Goal: Use online tool/utility: Use online tool/utility

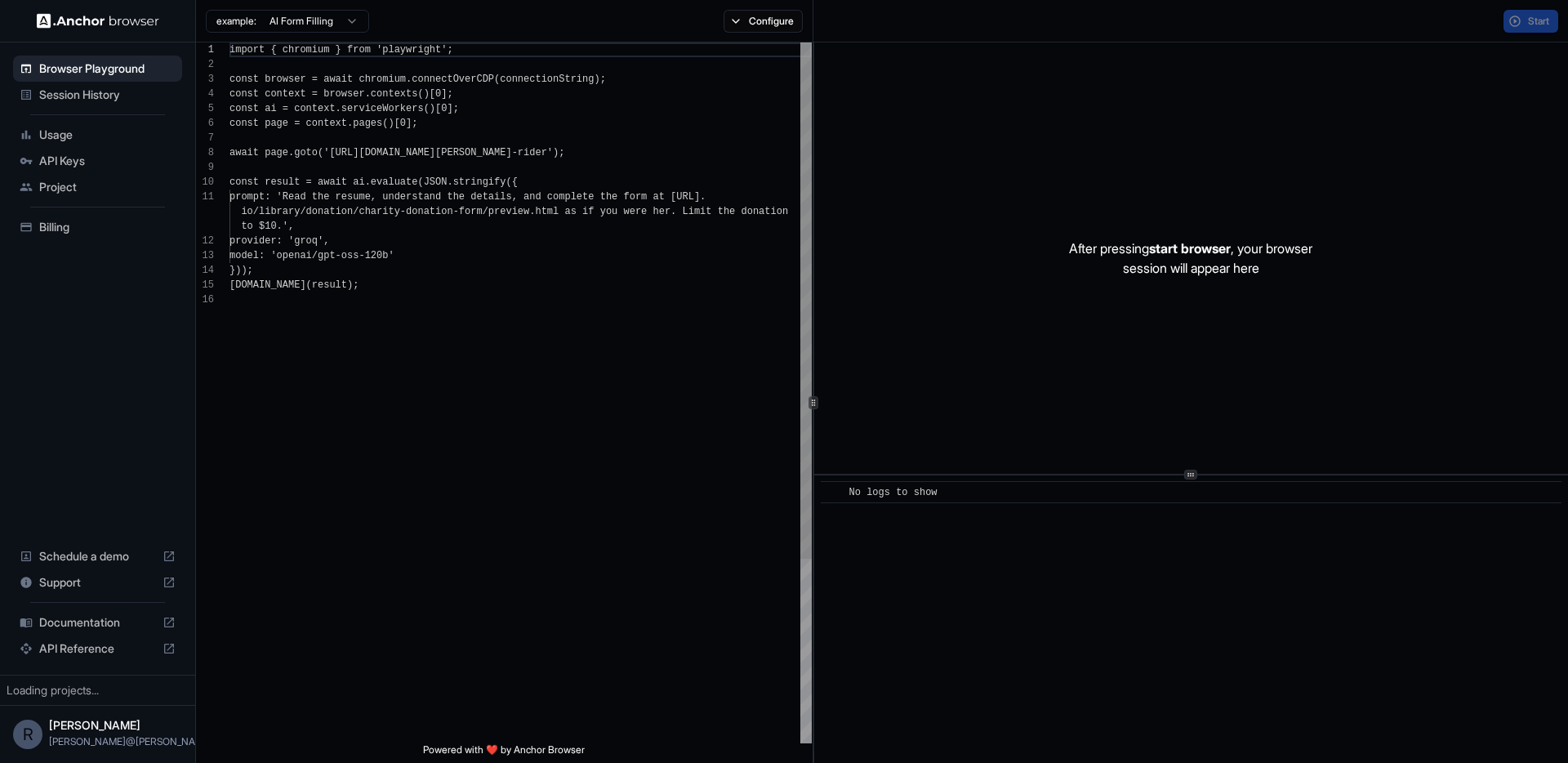
scroll to position [147, 0]
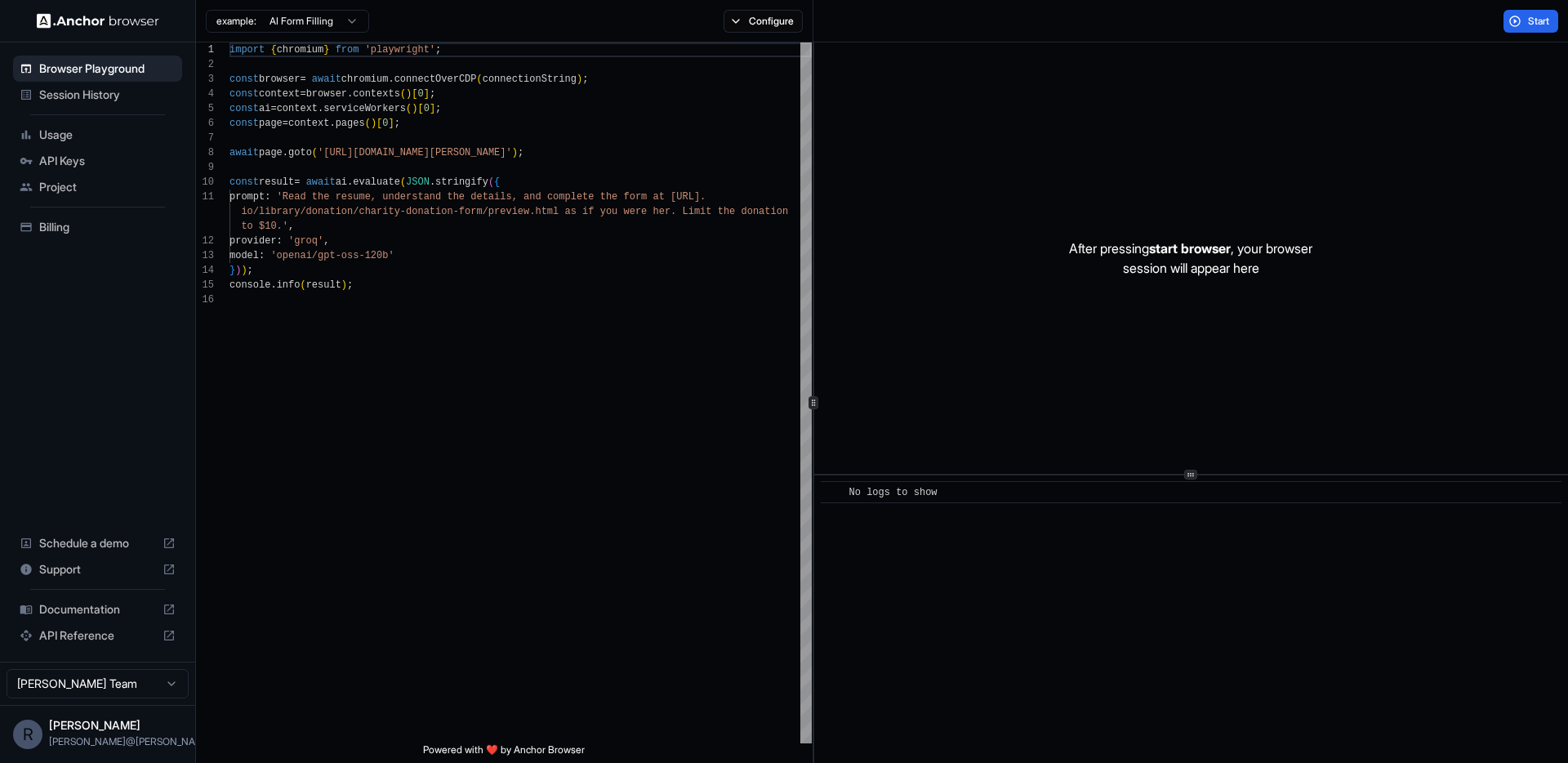
click at [139, 94] on span "Session History" at bounding box center [107, 94] width 136 height 16
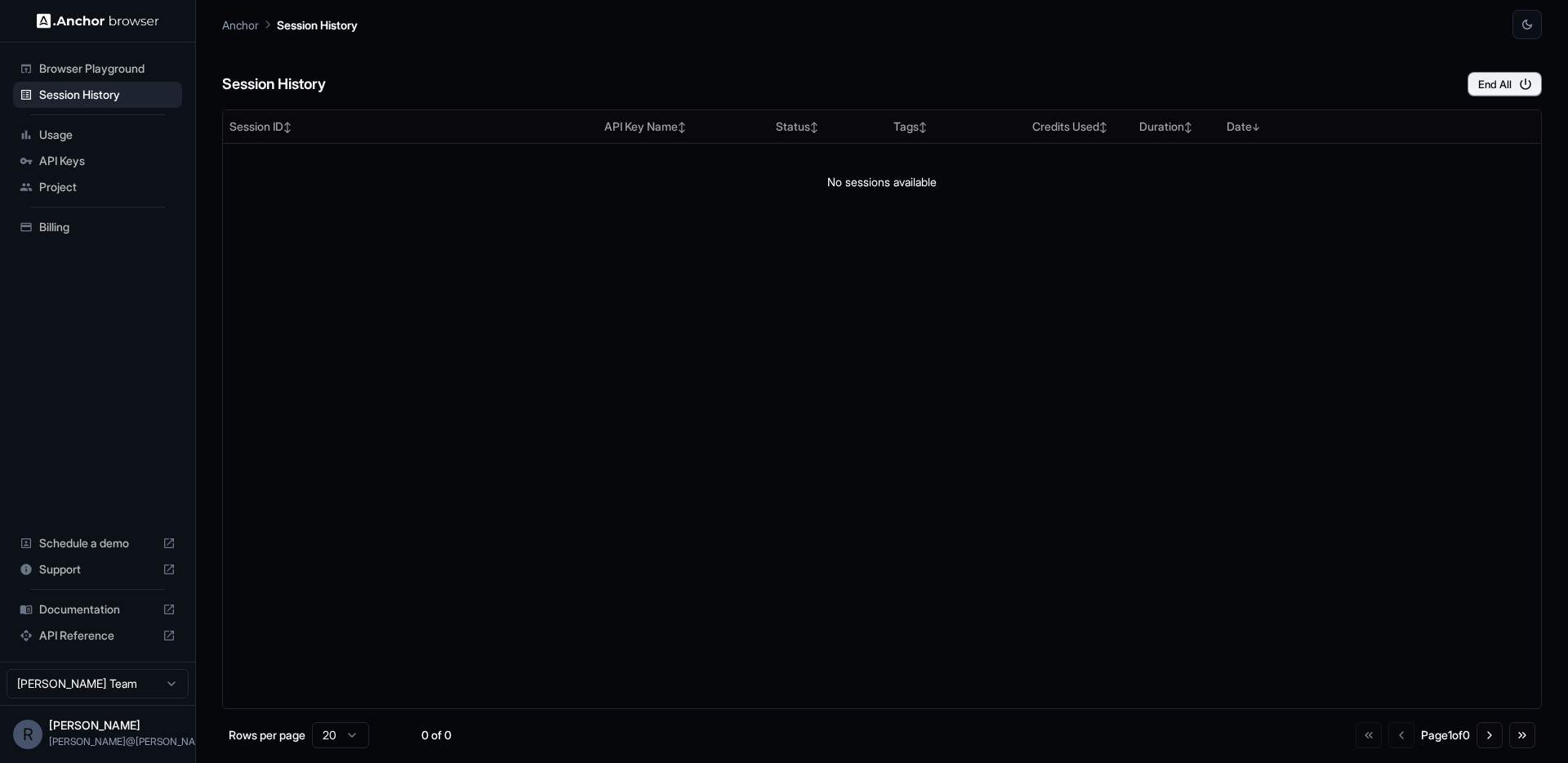
click at [92, 139] on span "Usage" at bounding box center [107, 134] width 136 height 16
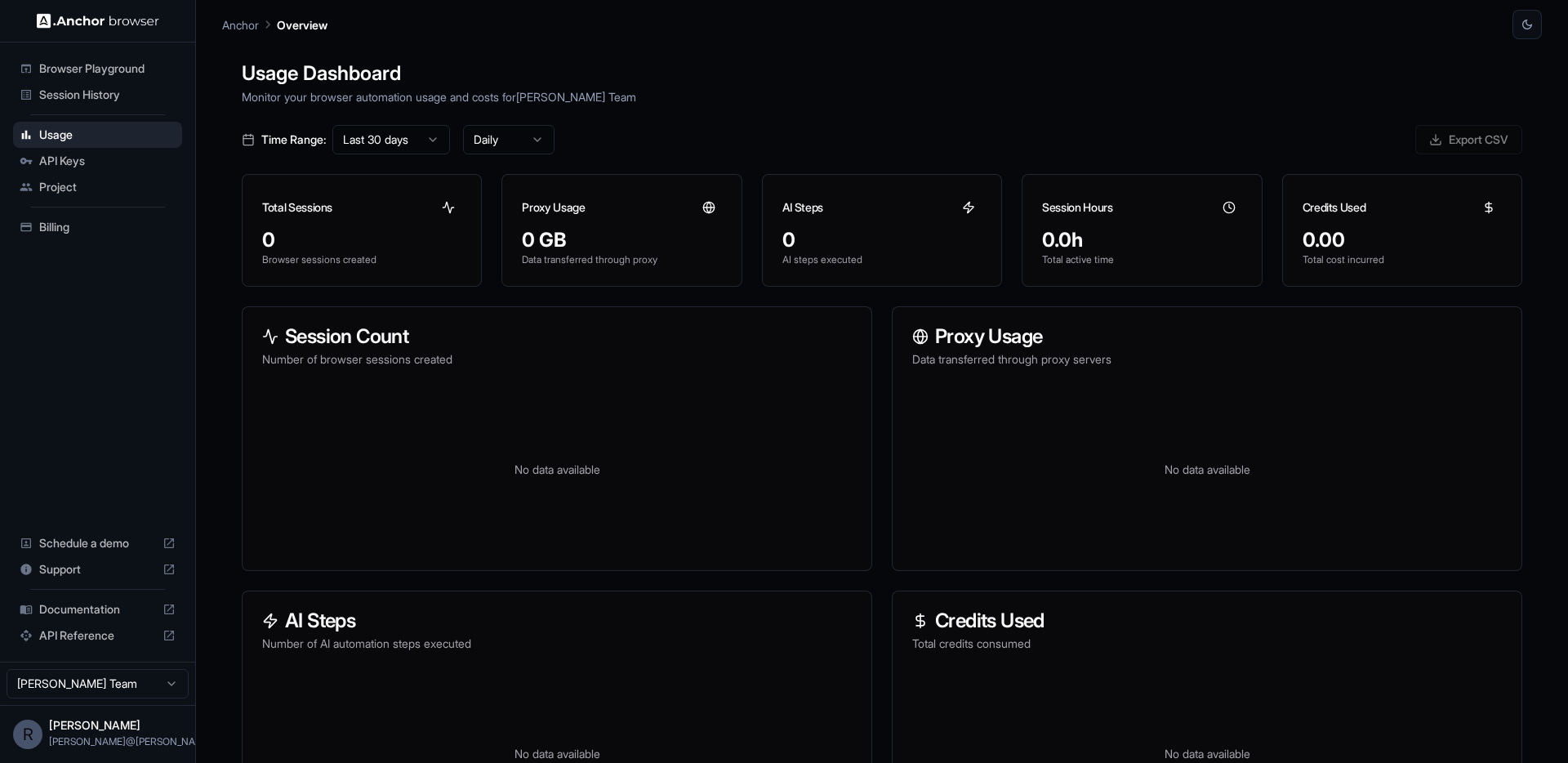
click at [92, 158] on span "API Keys" at bounding box center [107, 160] width 136 height 16
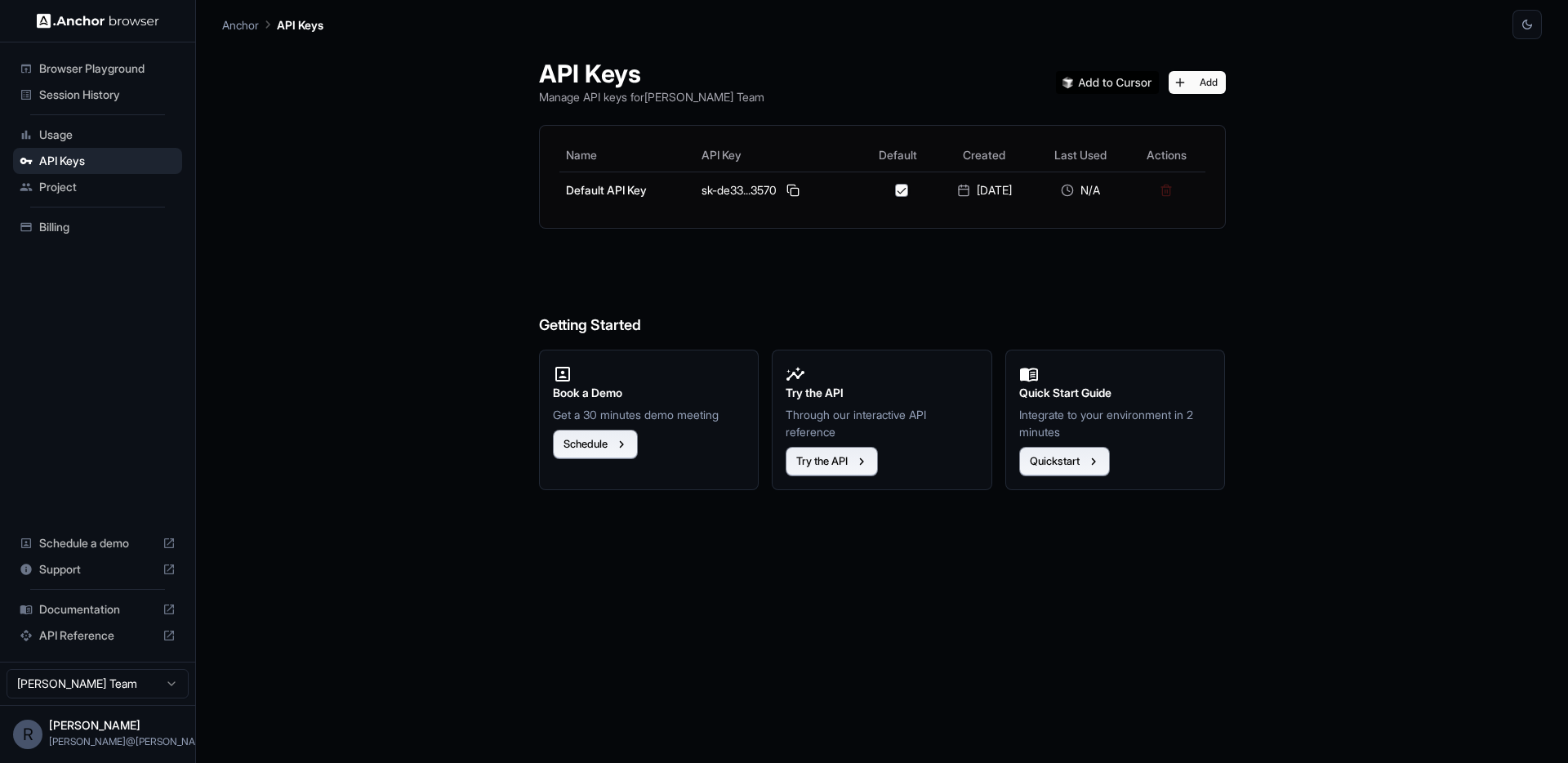
click at [90, 608] on span "Documentation" at bounding box center [97, 609] width 117 height 16
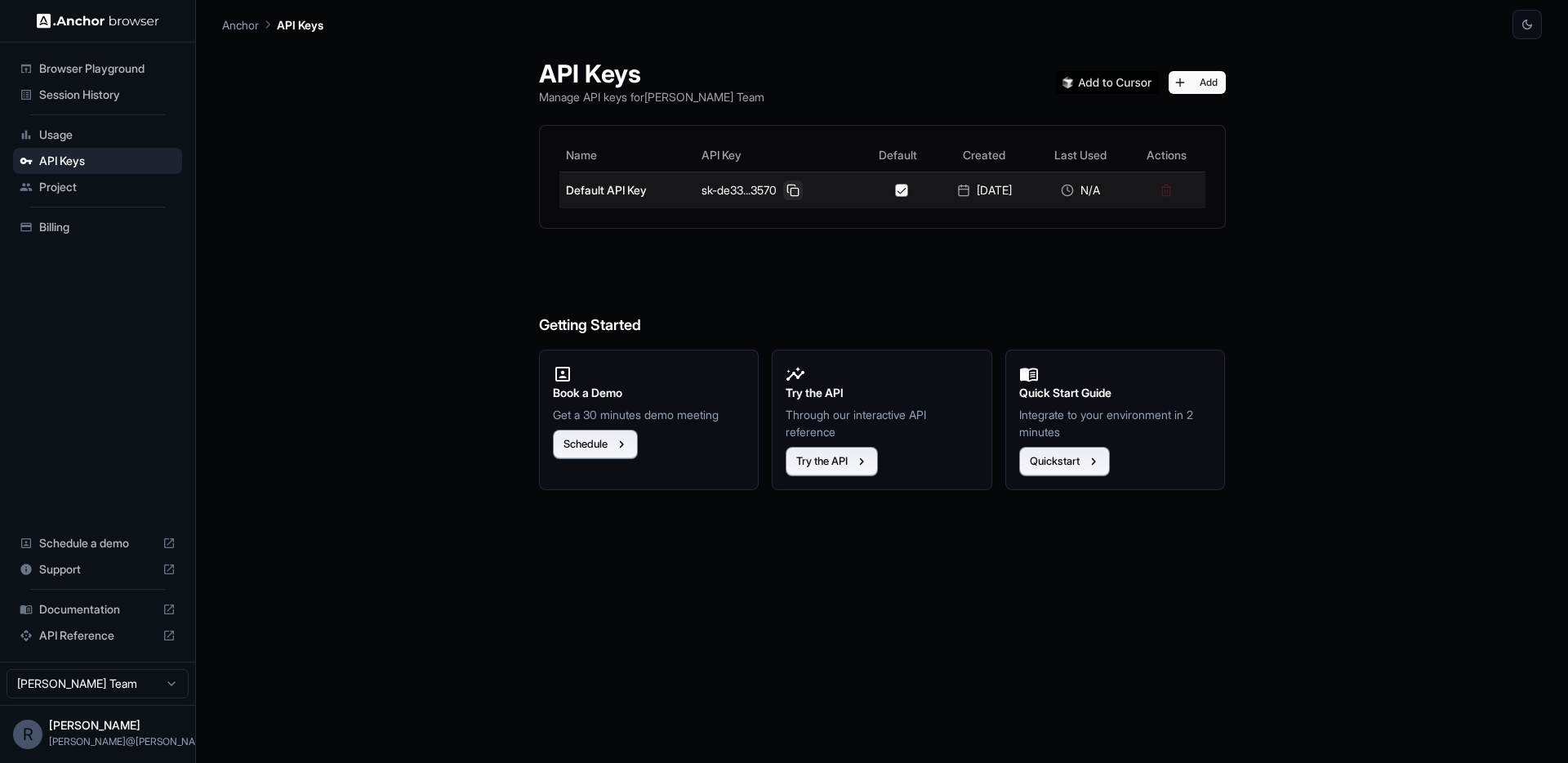
click at [783, 193] on button at bounding box center [792, 190] width 20 height 20
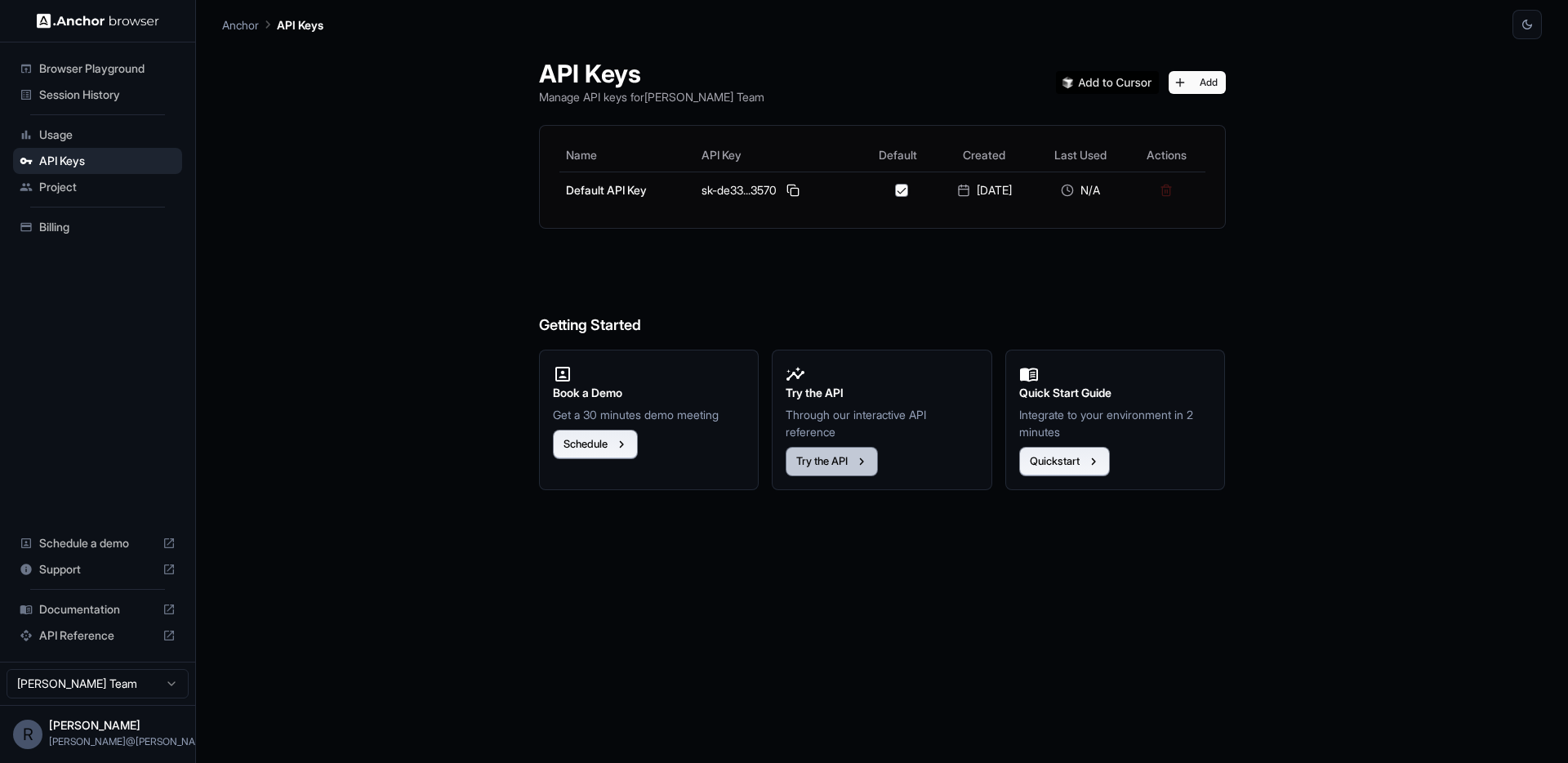
click at [849, 466] on button "Try the API" at bounding box center [832, 461] width 93 height 29
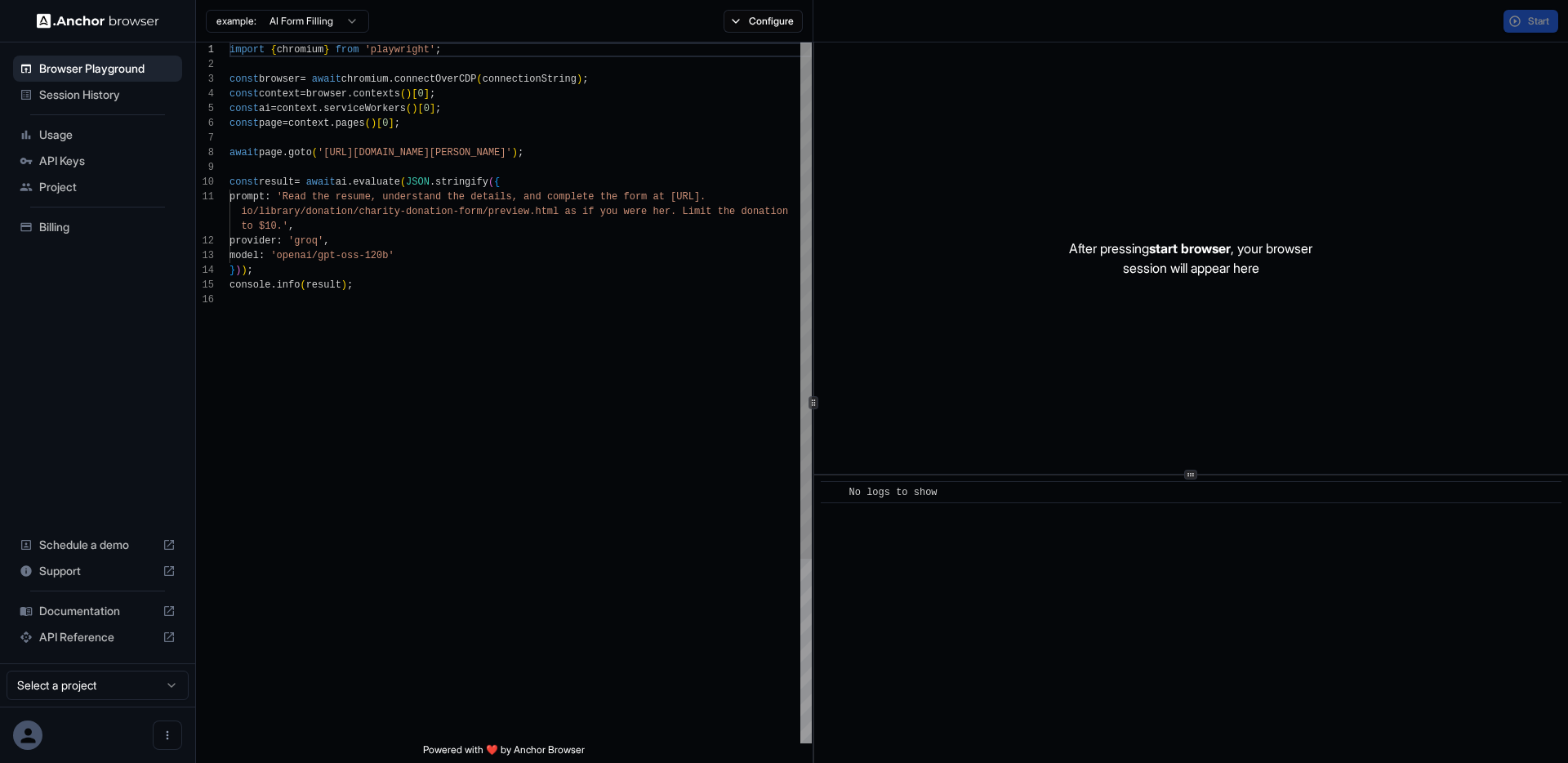
scroll to position [147, 0]
click at [1532, 21] on span "Start" at bounding box center [1539, 22] width 22 height 13
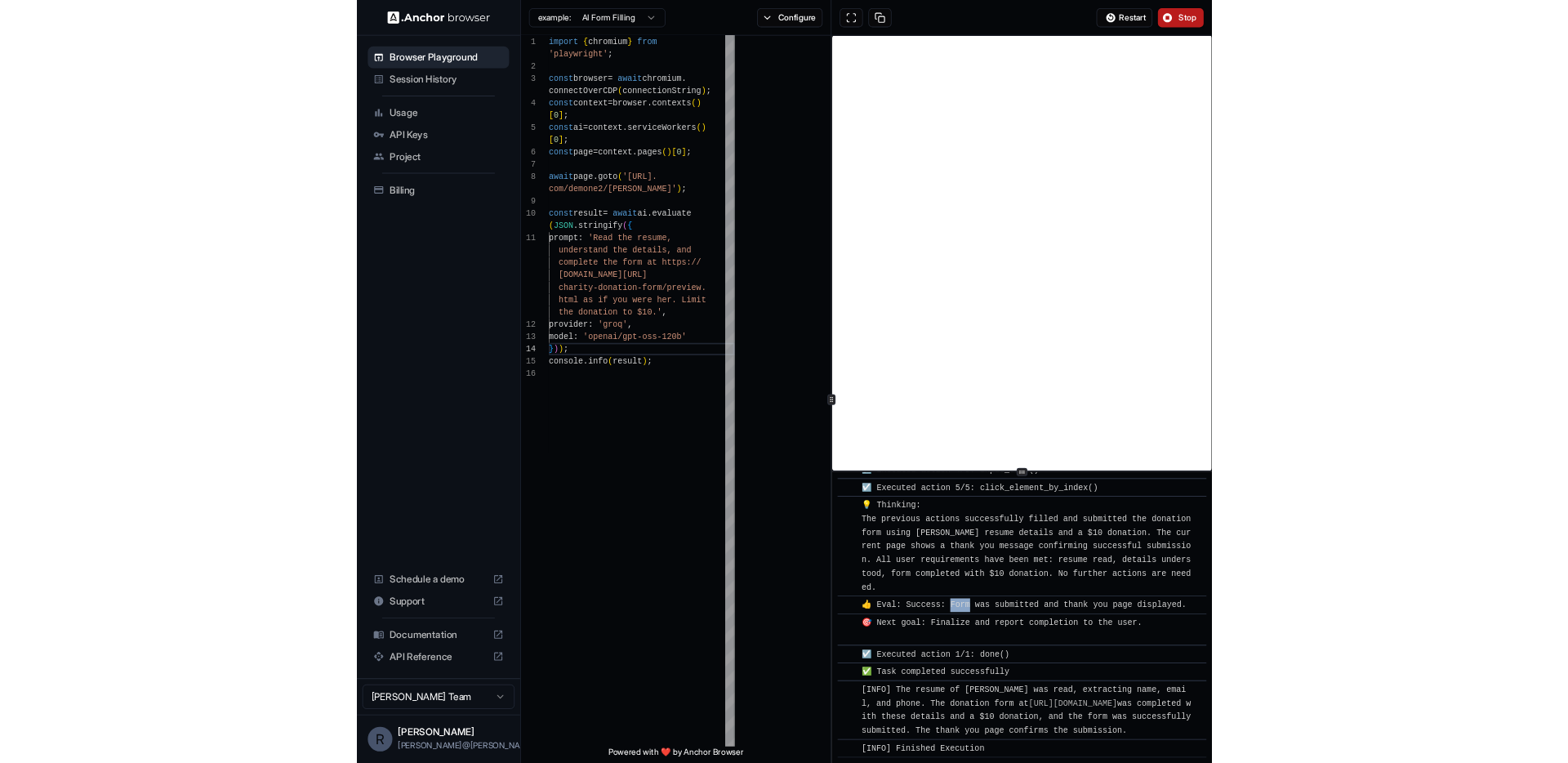
scroll to position [74, 0]
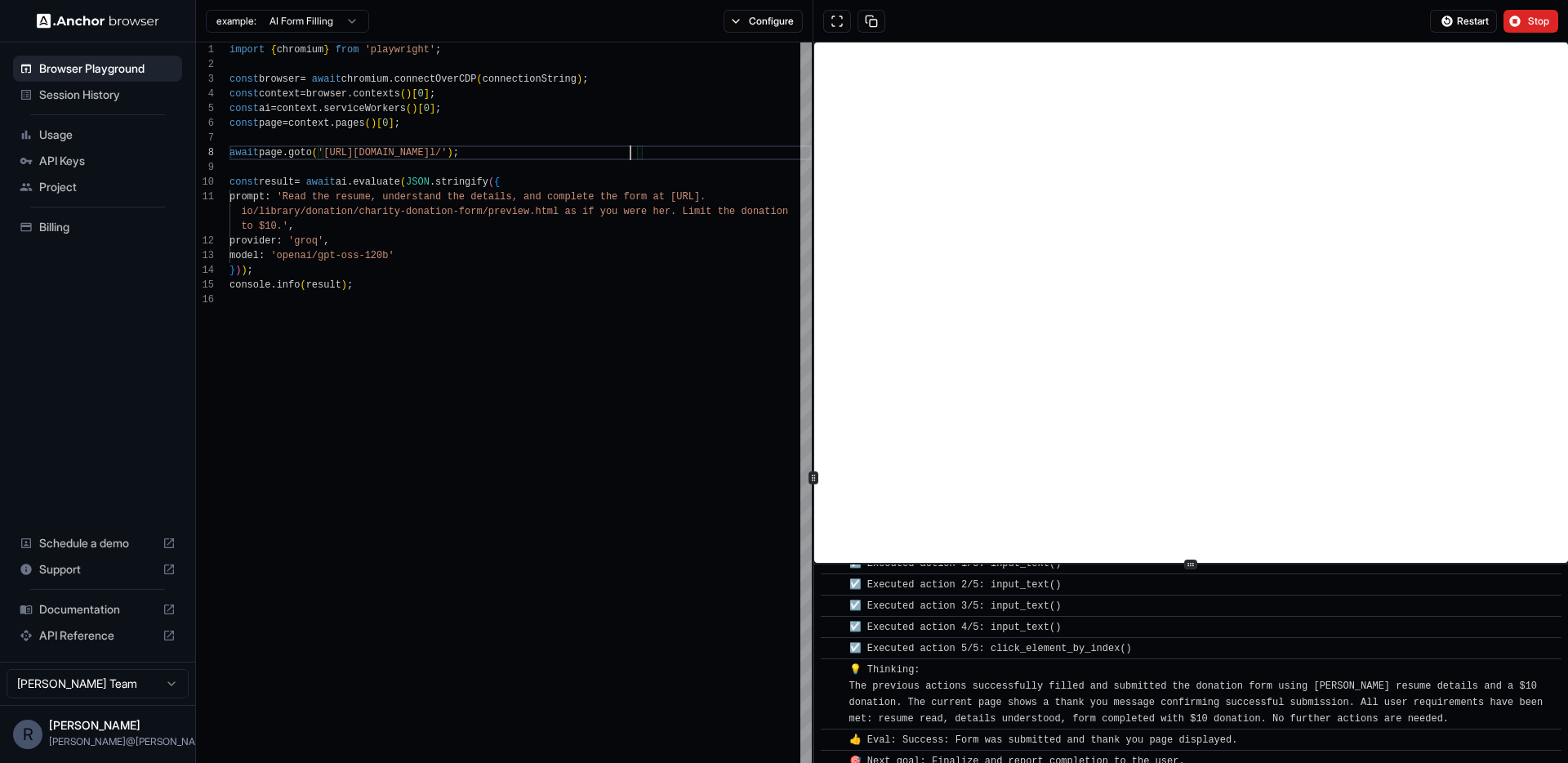
click at [347, 22] on html "Browser Playground Session History Usage API Keys Project Billing Schedule a de…" at bounding box center [784, 382] width 1568 height 763
click at [1466, 26] on span "Restart" at bounding box center [1473, 22] width 32 height 13
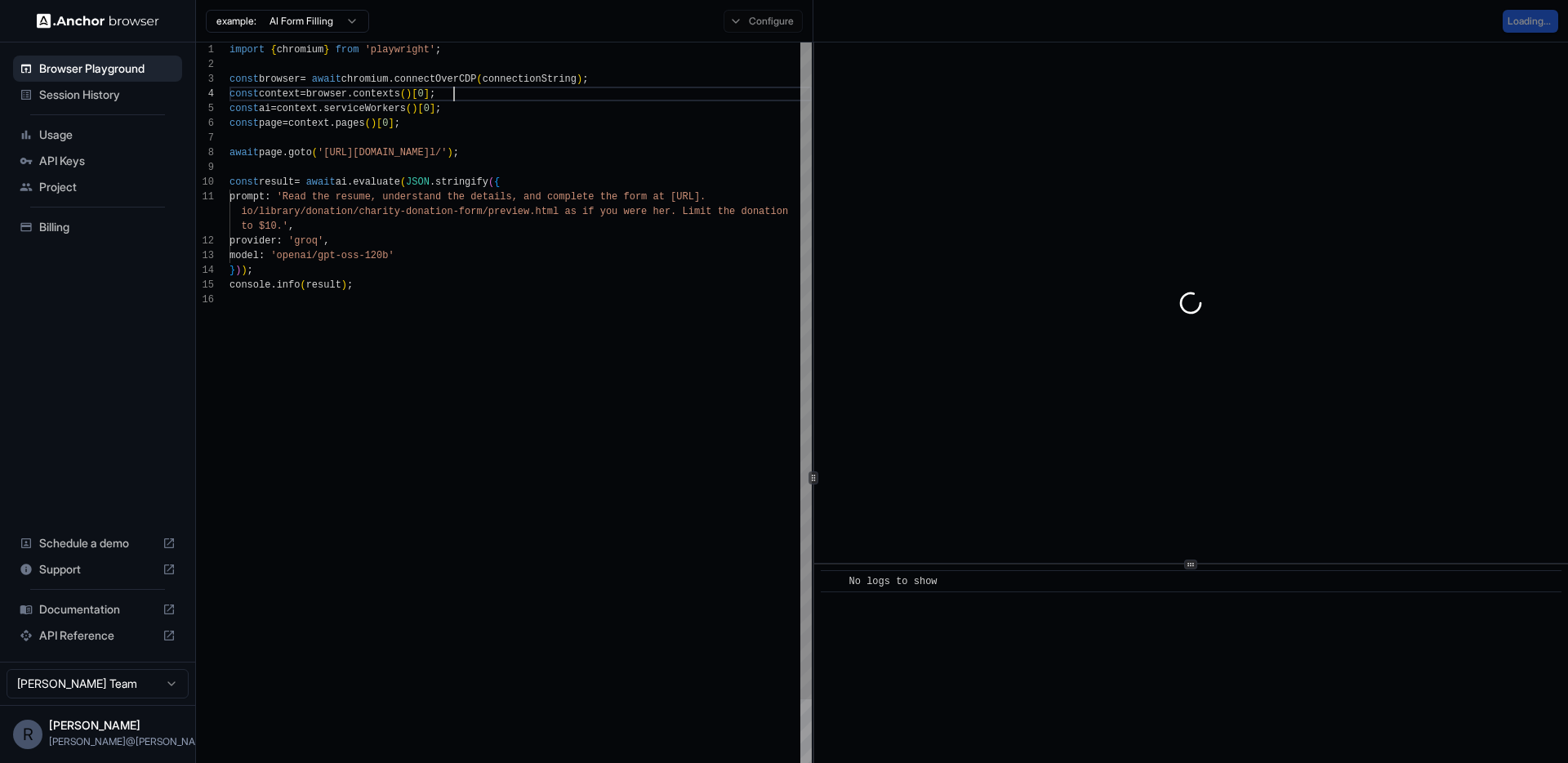
scroll to position [44, 0]
click at [622, 100] on div "import { chromium } from 'playwright' ; const browser = await chromium . connec…" at bounding box center [520, 592] width 582 height 1101
click at [736, 117] on div "import { chromium } from 'playwright' ; const browser = await chromium . connec…" at bounding box center [520, 592] width 582 height 1101
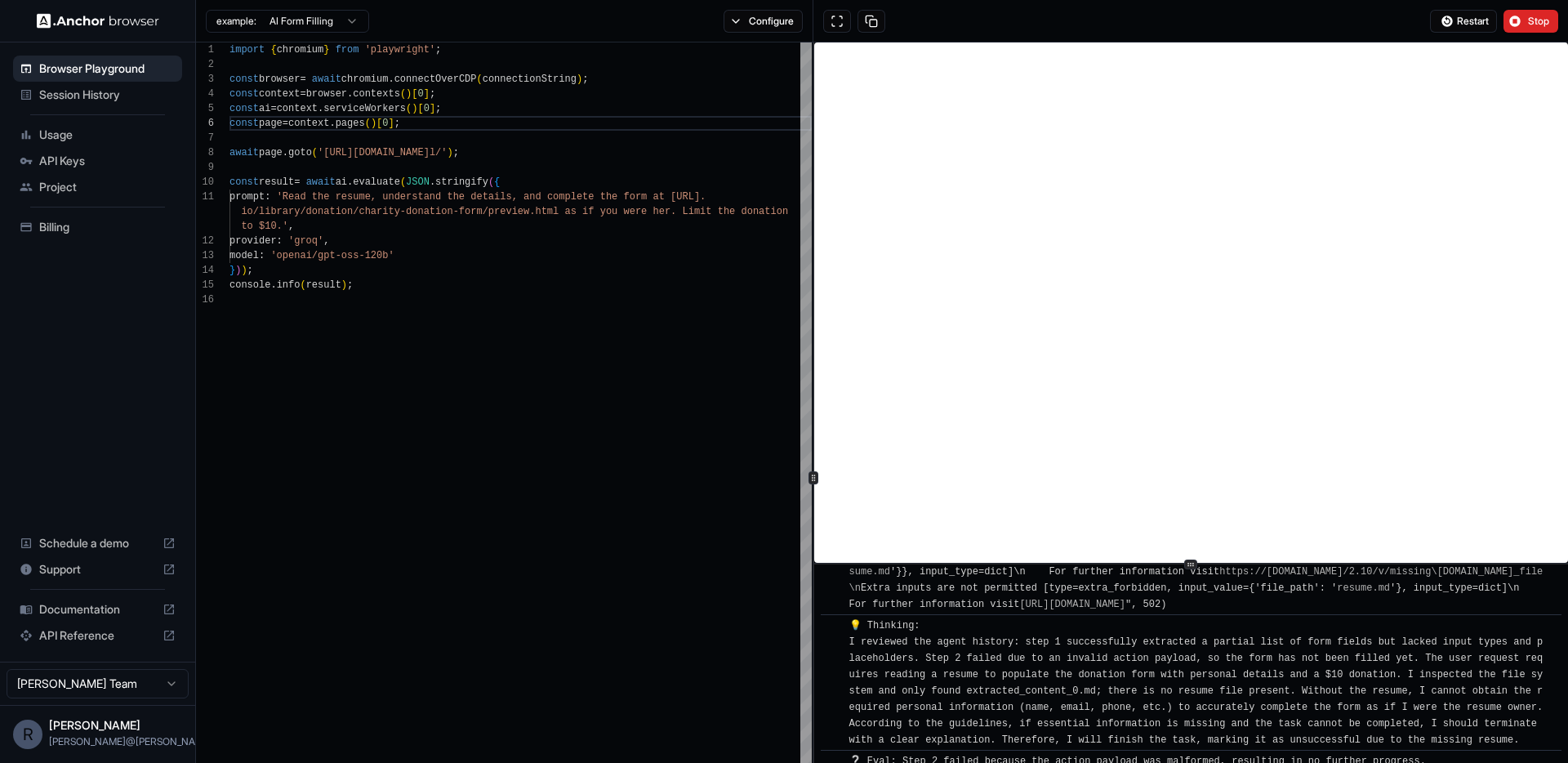
scroll to position [1368, 0]
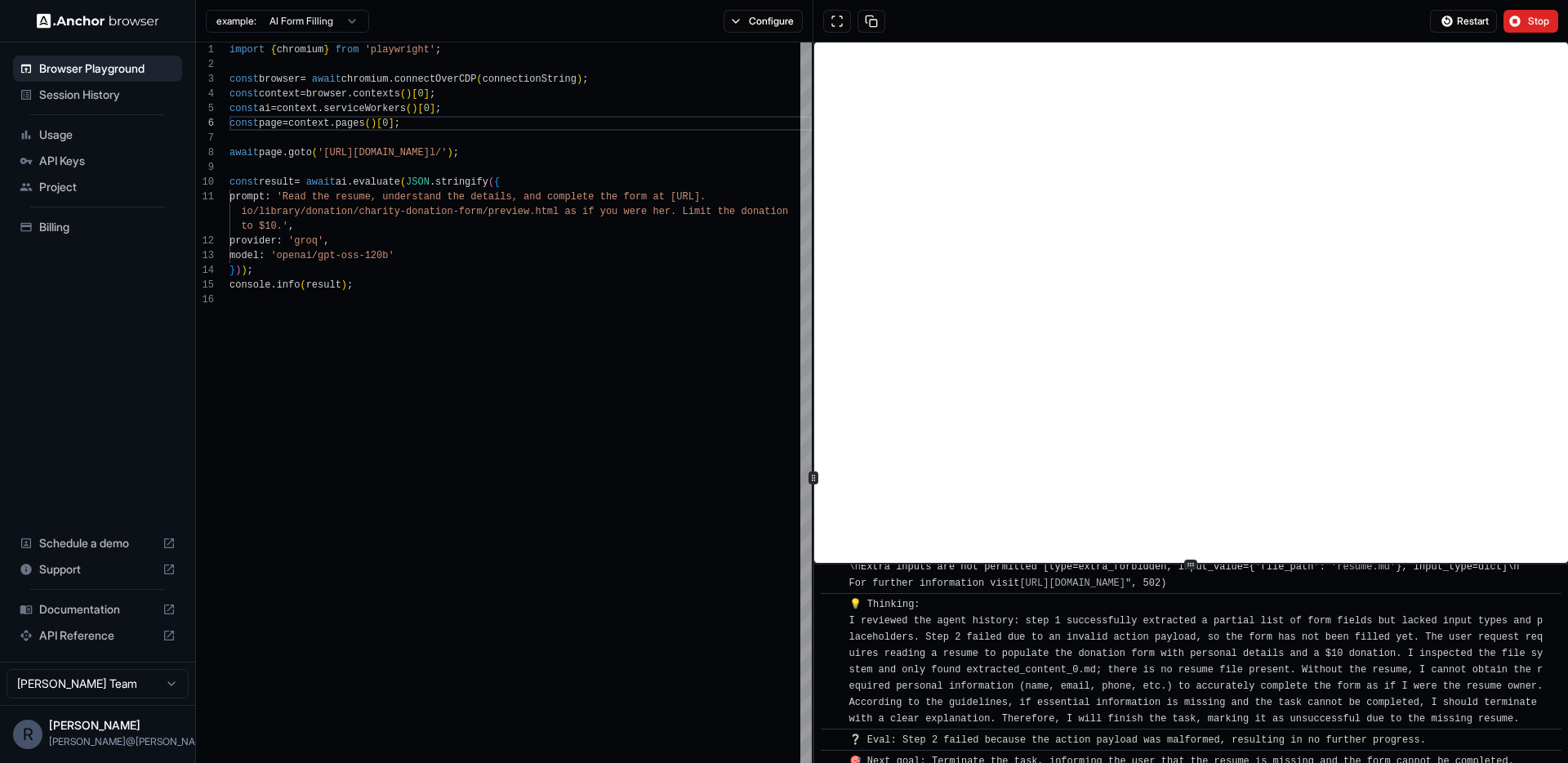
click at [90, 609] on span "Documentation" at bounding box center [97, 609] width 117 height 16
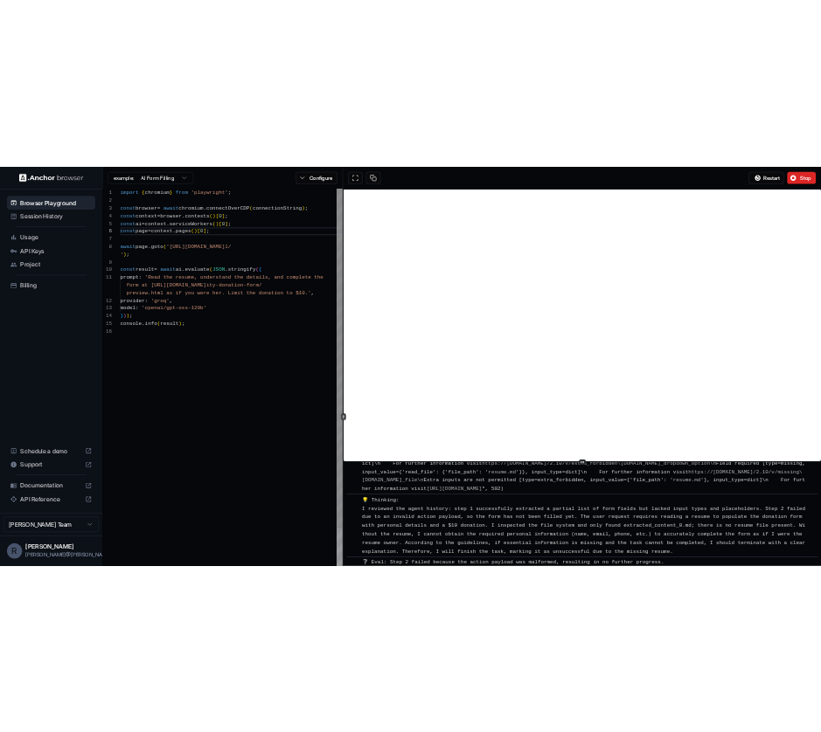
scroll to position [1149, 0]
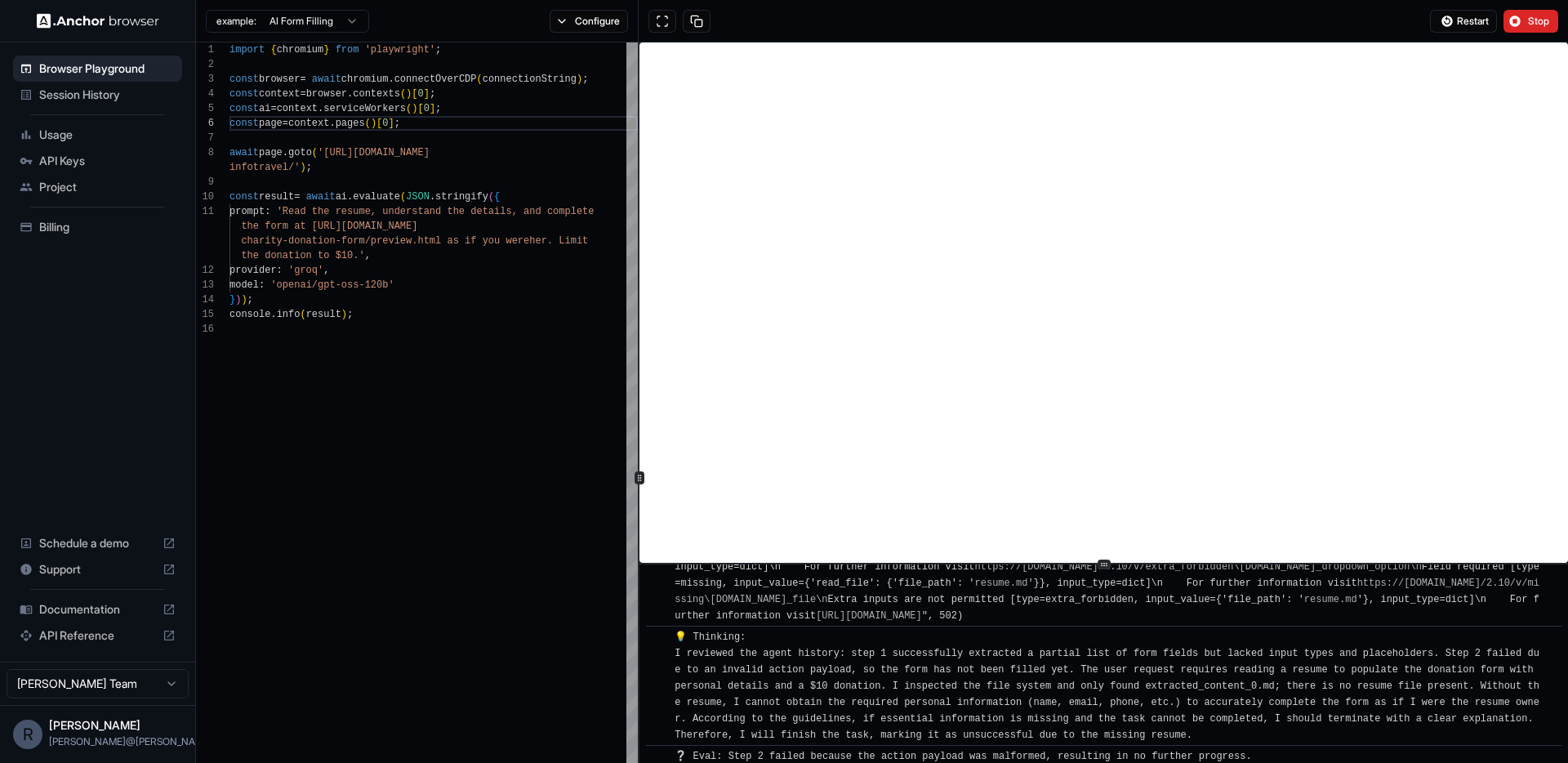
click at [639, 124] on div at bounding box center [639, 477] width 1 height 871
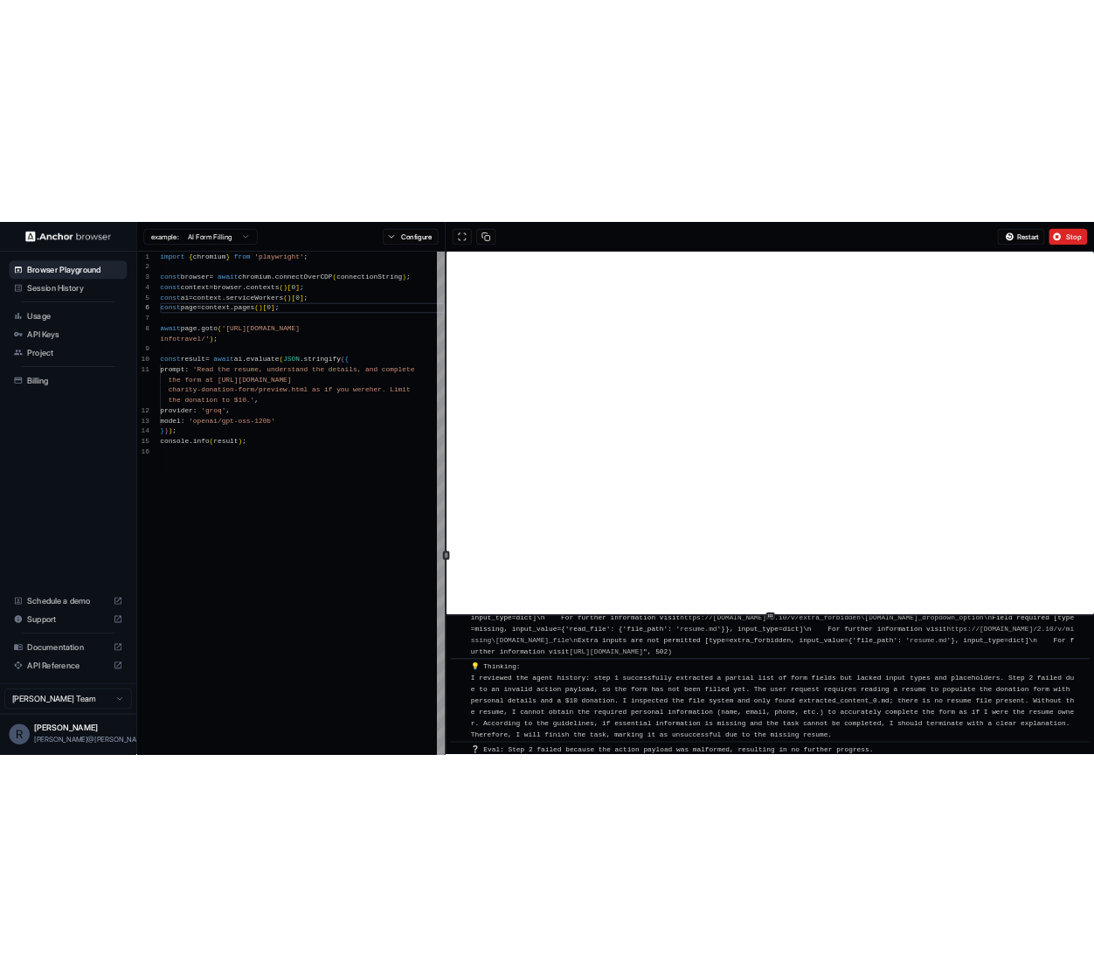
scroll to position [1586, 0]
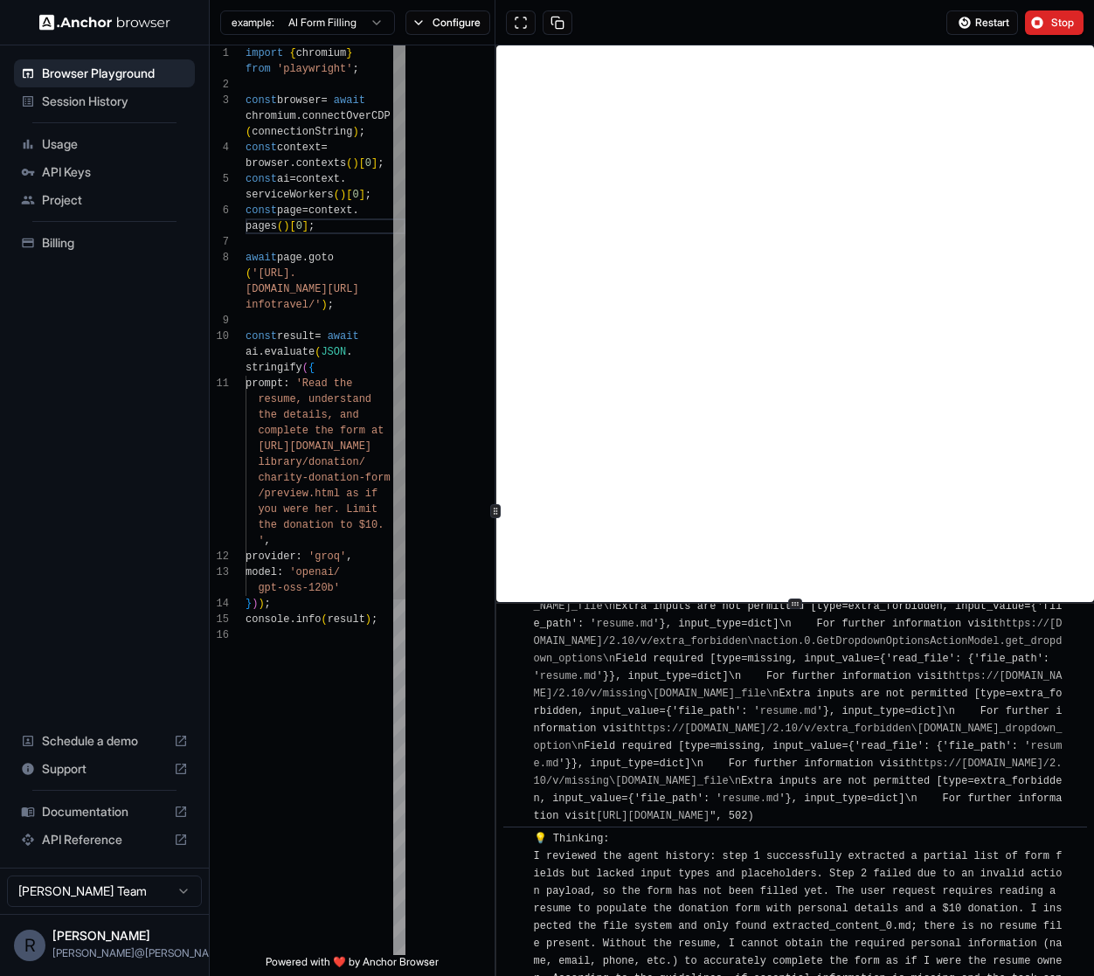
type textarea "**********"
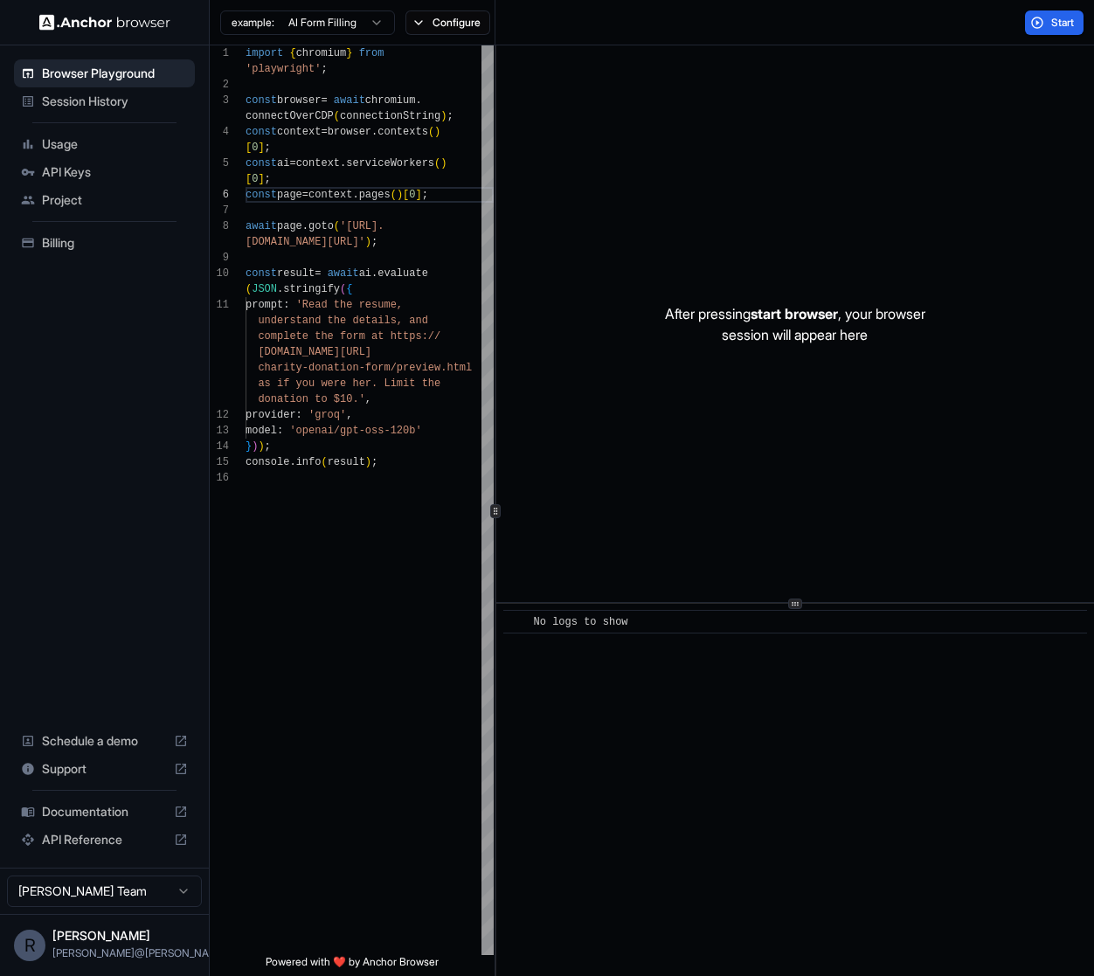
scroll to position [0, 0]
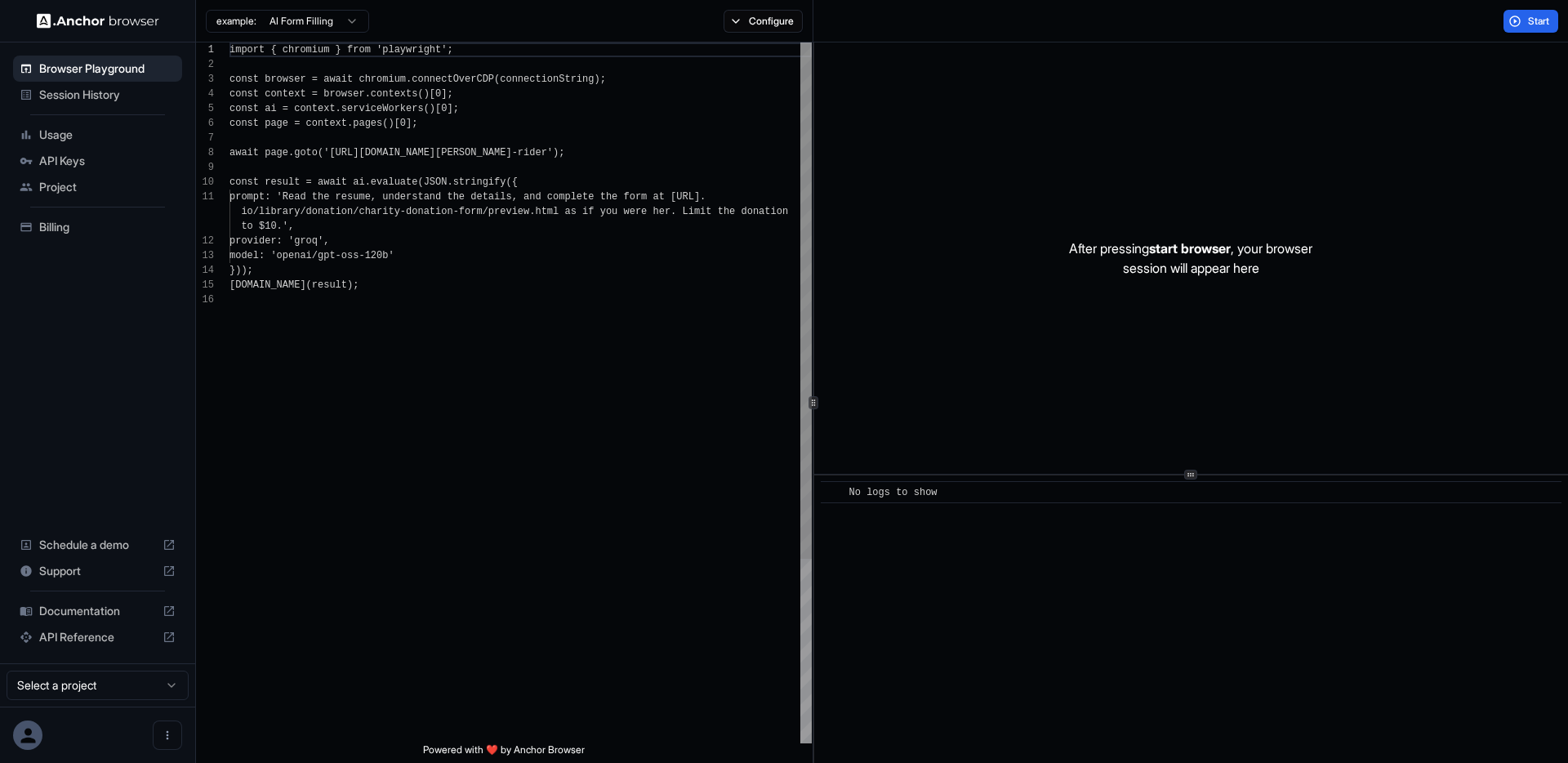
scroll to position [147, 0]
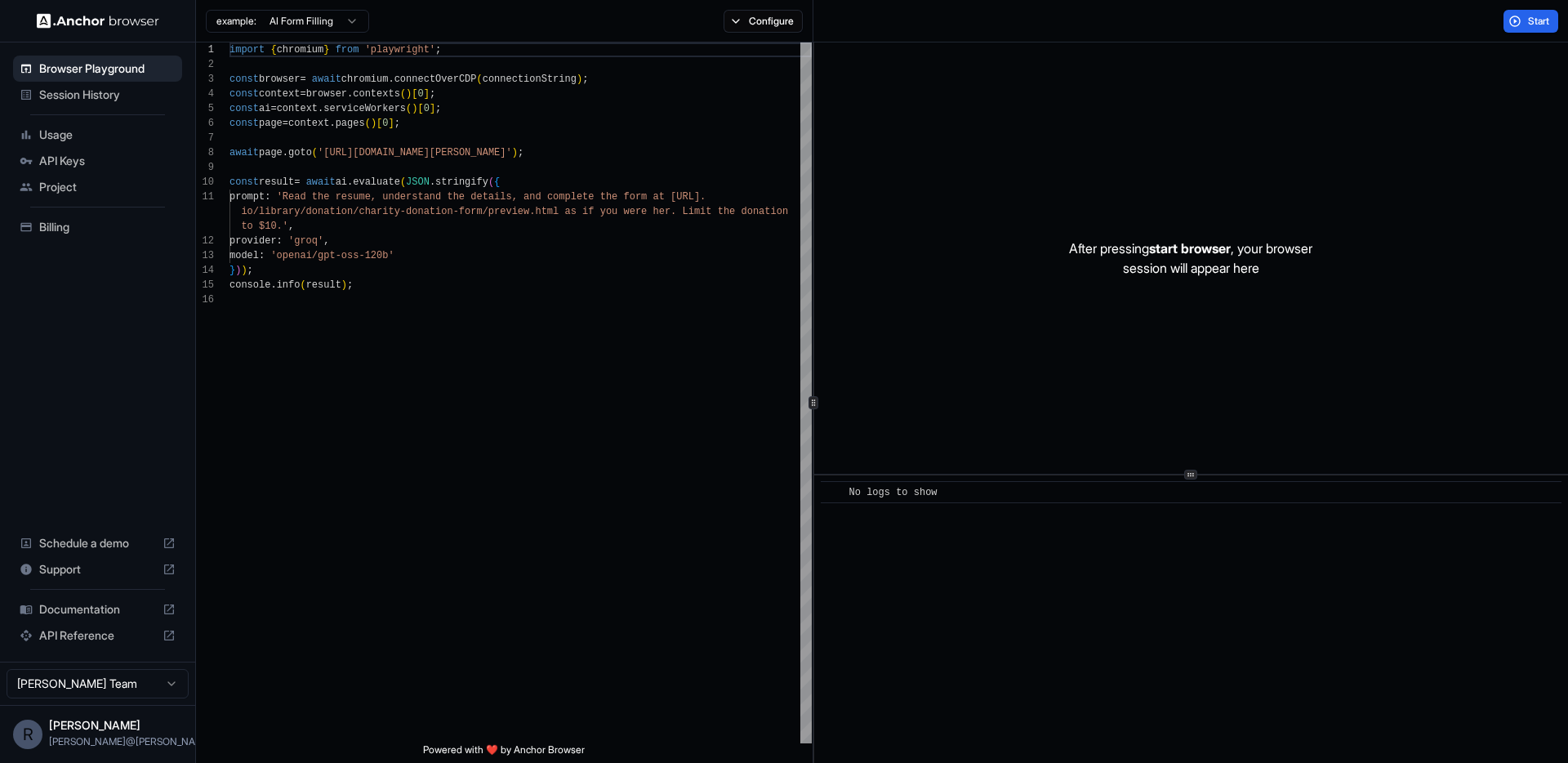
click at [92, 94] on span "Session History" at bounding box center [107, 94] width 136 height 16
click at [1537, 16] on span "Start" at bounding box center [1539, 22] width 22 height 13
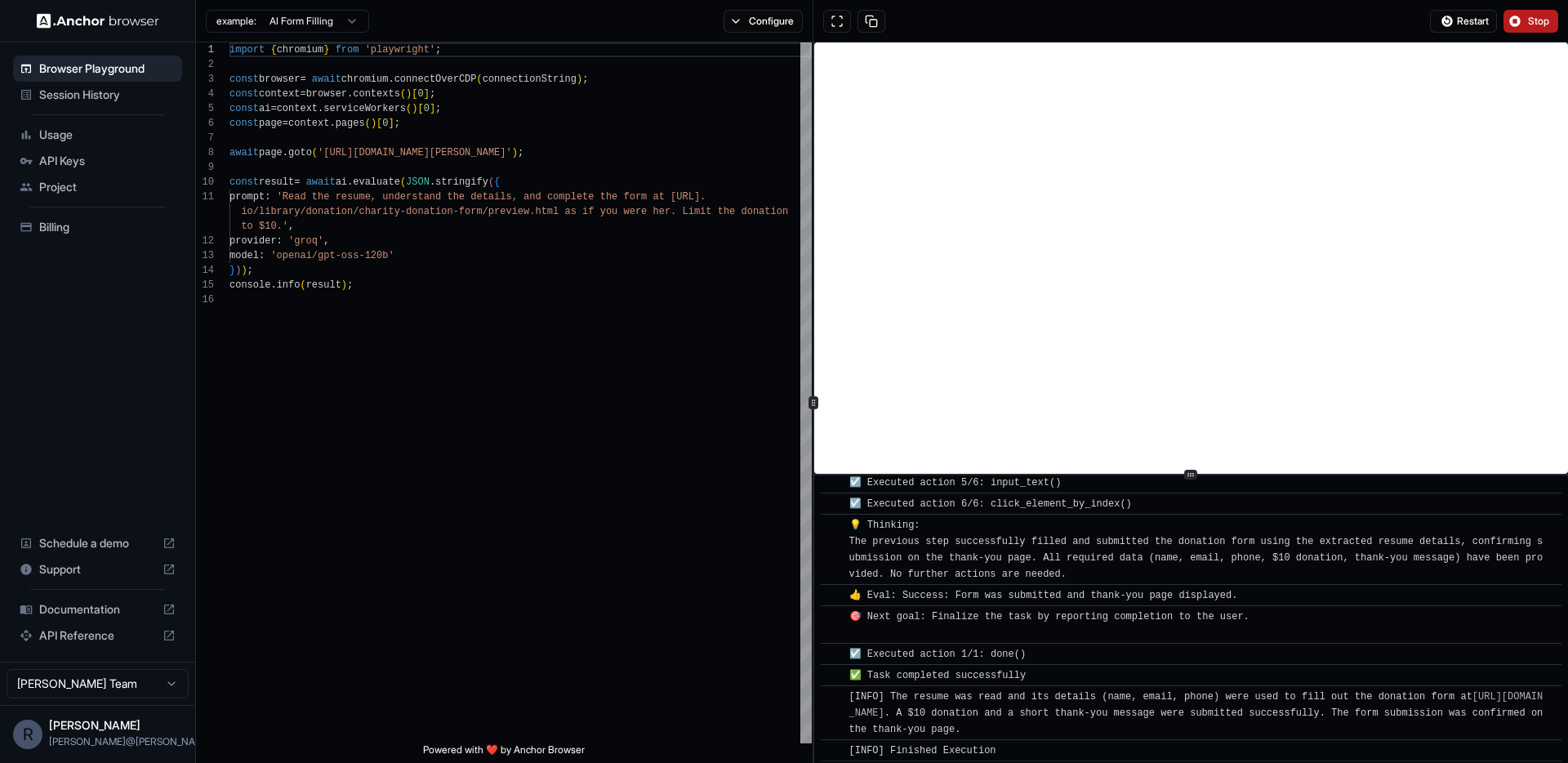
scroll to position [724, 0]
click at [1534, 17] on span "Stop" at bounding box center [1539, 22] width 22 height 13
